Goal: Transaction & Acquisition: Purchase product/service

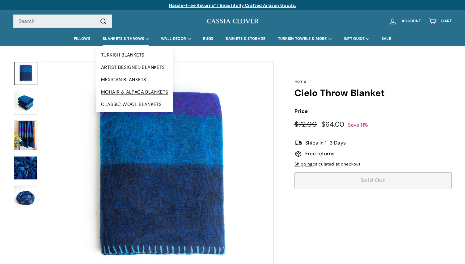
click at [142, 91] on link "MOHAIR & ALPACA BLANKETS" at bounding box center [134, 92] width 77 height 12
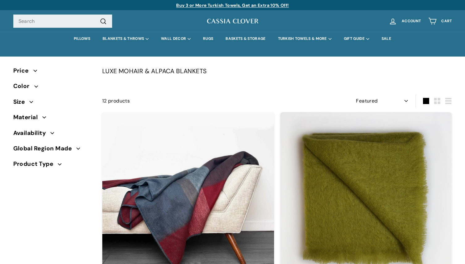
select select "manual"
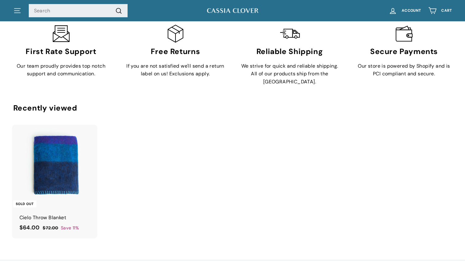
scroll to position [1406, 0]
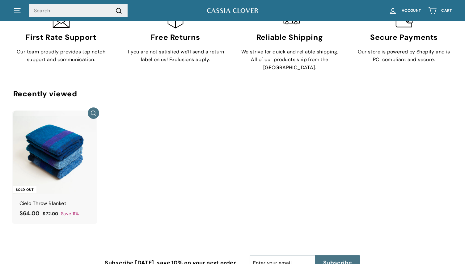
click at [59, 148] on img at bounding box center [54, 152] width 83 height 83
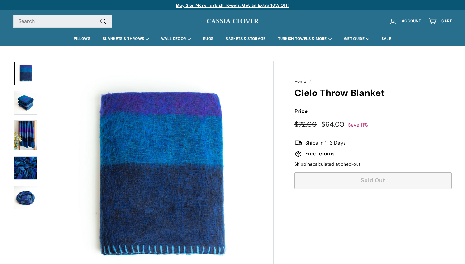
click at [27, 141] on img at bounding box center [26, 136] width 24 height 30
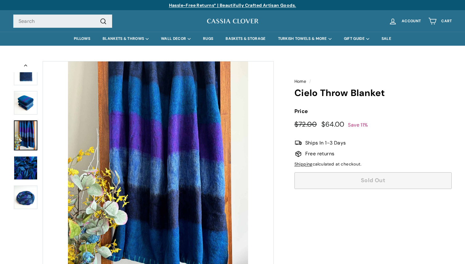
click at [20, 173] on img at bounding box center [26, 168] width 24 height 24
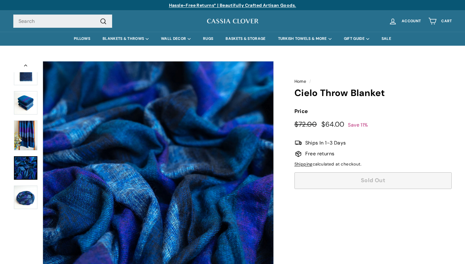
click at [28, 190] on img at bounding box center [26, 198] width 24 height 24
